Goal: Information Seeking & Learning: Learn about a topic

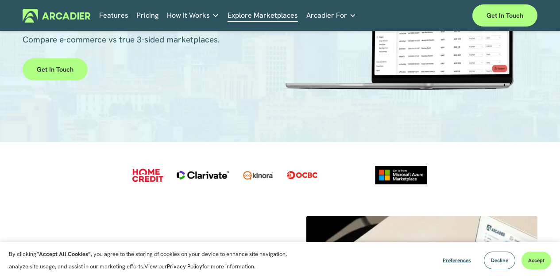
scroll to position [117, 0]
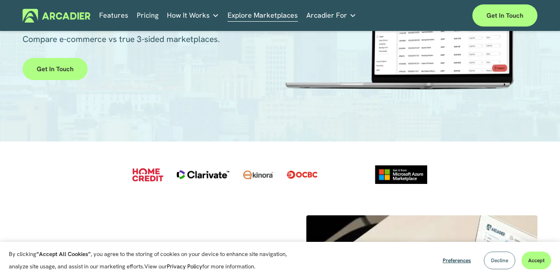
click at [497, 263] on span "Decline" at bounding box center [499, 260] width 17 height 7
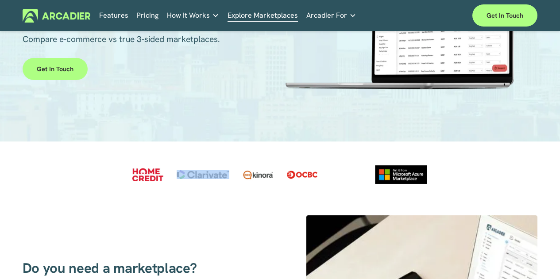
drag, startPoint x: 186, startPoint y: 167, endPoint x: 215, endPoint y: 186, distance: 34.7
click at [215, 186] on div at bounding box center [203, 175] width 53 height 22
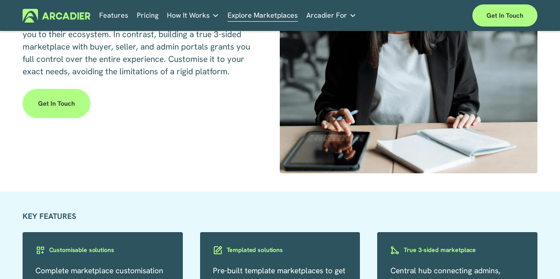
scroll to position [1183, 0]
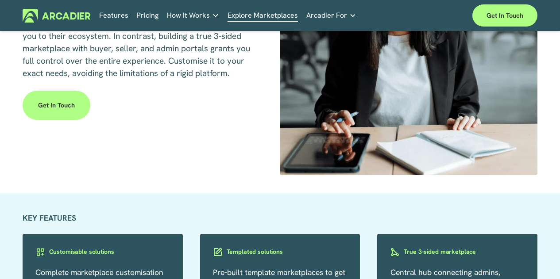
click at [152, 12] on link "Pricing" at bounding box center [148, 16] width 22 height 14
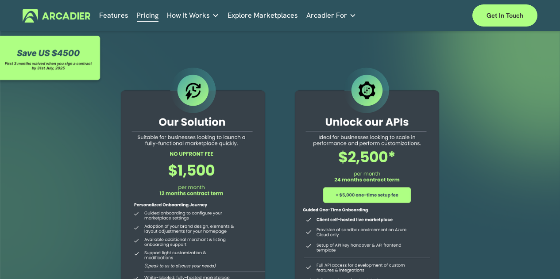
click at [114, 16] on link "Features" at bounding box center [113, 16] width 29 height 14
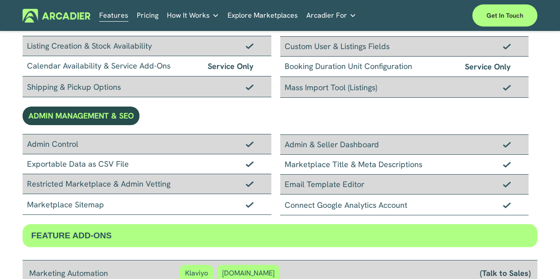
scroll to position [540, 0]
